Goal: Find specific page/section: Find specific page/section

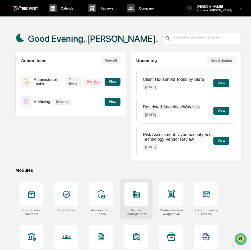
click at [138, 193] on icon at bounding box center [136, 194] width 7 height 6
